Goal: Navigation & Orientation: Find specific page/section

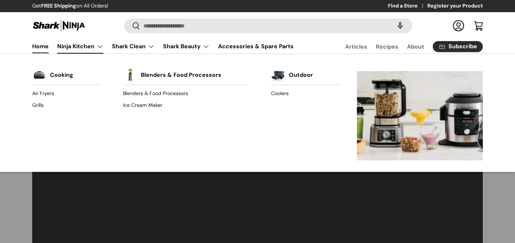
click at [87, 49] on link "Ninja Kitchen" at bounding box center [80, 46] width 46 height 14
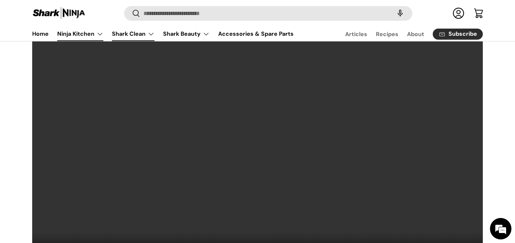
click at [137, 34] on link "Shark Clean" at bounding box center [133, 34] width 43 height 14
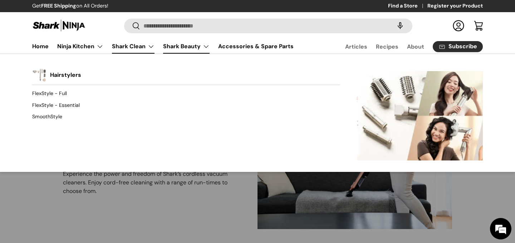
click at [183, 47] on link "Shark Beauty" at bounding box center [186, 46] width 47 height 14
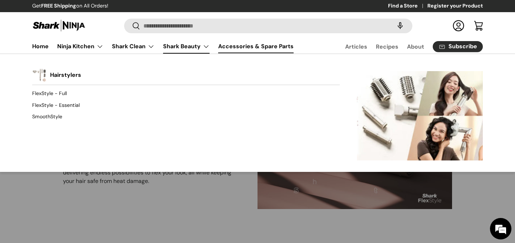
click at [240, 43] on link "Accessories & Spare Parts" at bounding box center [256, 46] width 76 height 14
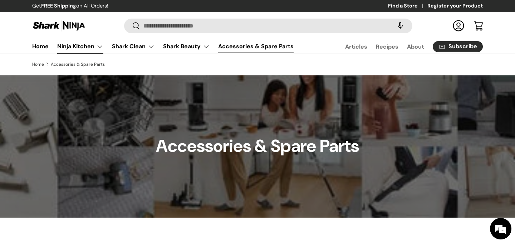
click at [77, 43] on link "Ninja Kitchen" at bounding box center [80, 46] width 46 height 14
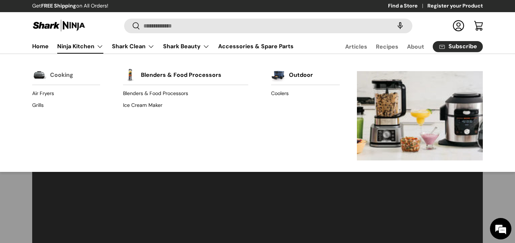
click at [60, 79] on link "Cooking" at bounding box center [61, 75] width 23 height 16
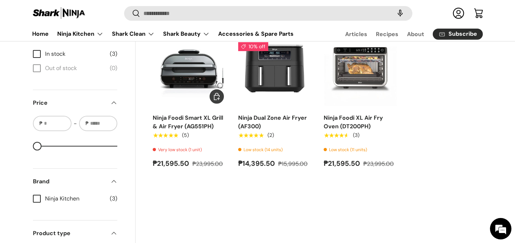
scroll to position [257, 0]
